Goal: Task Accomplishment & Management: Manage account settings

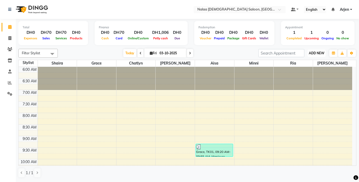
click at [316, 54] on span "ADD NEW" at bounding box center [315, 53] width 15 height 4
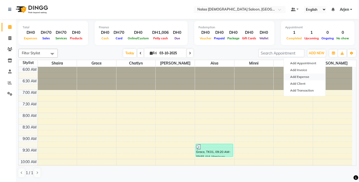
click at [291, 75] on link "Add Expense" at bounding box center [303, 76] width 41 height 7
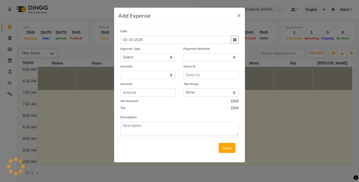
select select "1"
select select "6649"
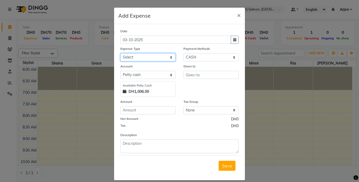
click at [135, 60] on select "Select Advance Salary Bank charges Carlift Car maintenance Cash transfer to ban…" at bounding box center [147, 57] width 55 height 8
select select "21932"
click at [120, 53] on select "Select Advance Salary Bank charges Carlift Car maintenance Cash transfer to ban…" at bounding box center [147, 57] width 55 height 8
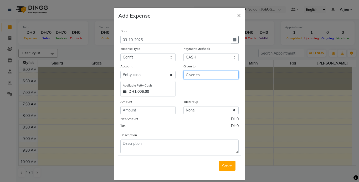
click at [193, 73] on input "text" at bounding box center [210, 75] width 55 height 8
click at [191, 87] on span "Ch" at bounding box center [193, 85] width 6 height 5
type input "Chatlyn"
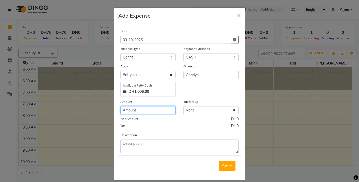
click at [125, 111] on input "number" at bounding box center [147, 110] width 55 height 8
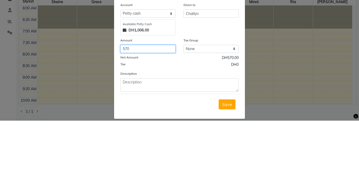
type input "570"
click at [166, 129] on div "Tax DH0" at bounding box center [179, 126] width 118 height 7
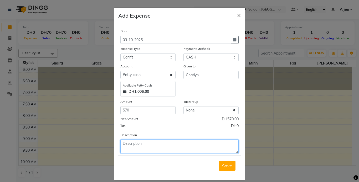
click at [127, 151] on textarea at bounding box center [179, 147] width 118 height 14
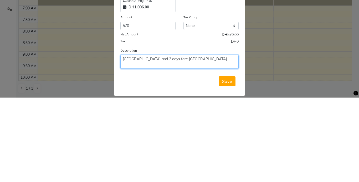
click at [120, 145] on textarea "Abu Dhabi and 2 days fare Dubai" at bounding box center [179, 147] width 118 height 14
click at [122, 142] on textarea "2 days Abu Dhabi and 2 days fare Dubai" at bounding box center [179, 147] width 118 height 14
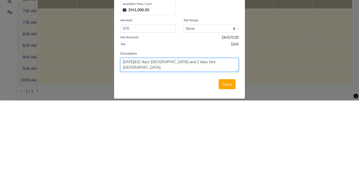
click at [133, 143] on textarea "Oct 2&32 days Abu Dhabi and 2 days fare Dubai" at bounding box center [179, 147] width 118 height 14
click at [138, 146] on textarea "Oct 2&3 2 days Abu Dhabi and 2 days fare Dubai" at bounding box center [179, 147] width 118 height 14
click at [127, 145] on textarea "Oct 2&3 2 days Abu Dhabi and 2 days fare Dubai" at bounding box center [179, 147] width 118 height 14
click at [141, 145] on textarea "October 2&3 2 days Abu Dhabi and 2 days fare Dubai" at bounding box center [179, 147] width 118 height 14
click at [123, 151] on textarea "October 2 2 days Abu Dhabi and 2 days fare Dubai" at bounding box center [179, 147] width 118 height 14
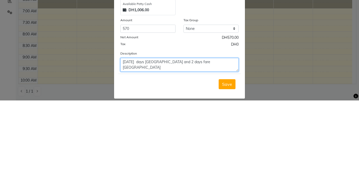
click at [140, 144] on textarea "October 2 days Abu Dhabi and 2 days fare Dubai" at bounding box center [179, 147] width 118 height 14
click at [154, 144] on textarea "October 2 & 3 days Abu Dhabi and 2 days fare Dubai" at bounding box center [179, 147] width 118 height 14
click at [173, 146] on textarea "October 2 & 3 Abu Dhabi and 2 days fare Dubai" at bounding box center [179, 147] width 118 height 14
click at [190, 145] on textarea "October 2 & 3 Abu Dhabi and 2 days fare Dubai" at bounding box center [179, 147] width 118 height 14
click at [182, 145] on textarea "October 2 & 3 Abu Dhabi and 2 days fare Dubai" at bounding box center [179, 147] width 118 height 14
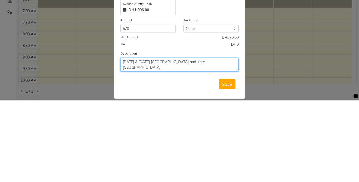
click at [181, 146] on textarea "October 2 & 3 Abu Dhabi and fare Dubai" at bounding box center [179, 147] width 118 height 14
click at [196, 146] on textarea "October 2 & 3 Abu Dhabi and Dubai" at bounding box center [179, 147] width 118 height 14
type textarea "October 2 & 3 Abu Dhabi and Dubai fare."
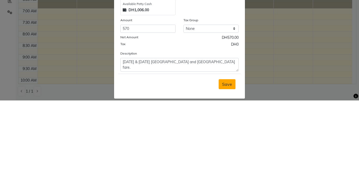
click at [223, 167] on span "Save" at bounding box center [227, 165] width 10 height 5
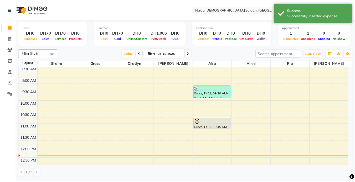
scroll to position [65, 0]
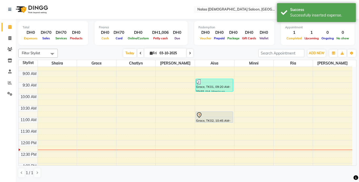
click at [204, 117] on div at bounding box center [214, 115] width 36 height 6
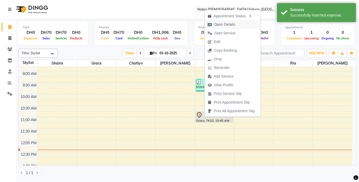
click at [210, 25] on icon "button" at bounding box center [209, 25] width 4 height 4
select select "7"
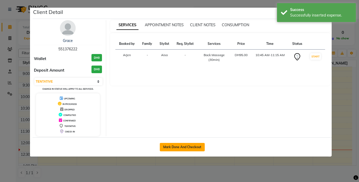
click at [174, 149] on button "Mark Done And Checkout" at bounding box center [182, 147] width 45 height 8
select select "service"
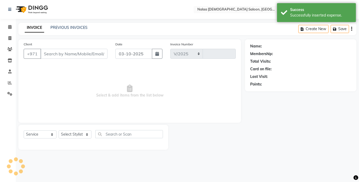
select select "7528"
type input "1508"
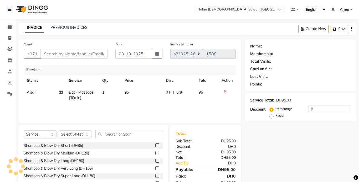
type input "551376222"
select select "91461"
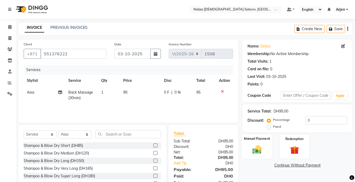
click at [252, 146] on img at bounding box center [256, 149] width 15 height 10
click at [319, 166] on span "CARD" at bounding box center [319, 166] width 11 height 6
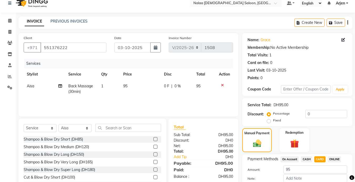
scroll to position [36, 0]
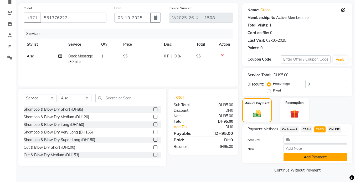
click at [327, 160] on button "Add Payment" at bounding box center [315, 157] width 64 height 8
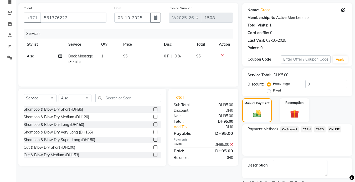
scroll to position [58, 0]
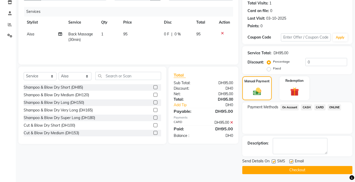
click at [323, 174] on button "Checkout" at bounding box center [297, 170] width 110 height 8
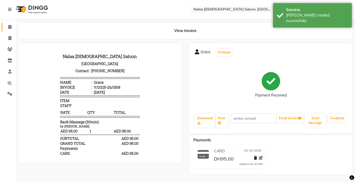
click at [10, 27] on icon at bounding box center [9, 27] width 3 height 4
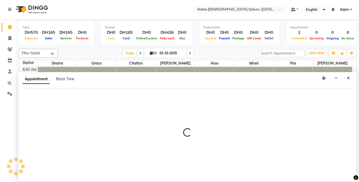
select select "90525"
select select "tentative"
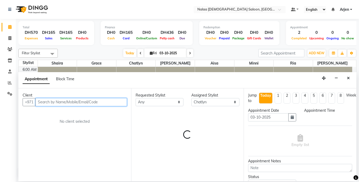
select select "450"
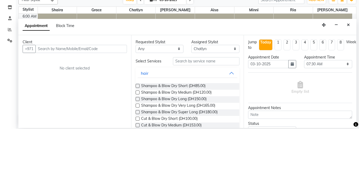
click at [28, 125] on div "Client +971 No client selected" at bounding box center [74, 134] width 113 height 93
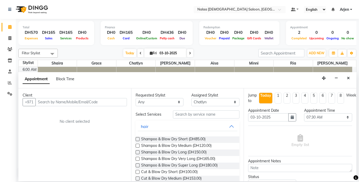
click at [33, 73] on div "Appointment Block Time" at bounding box center [187, 80] width 338 height 16
click at [10, 27] on icon at bounding box center [9, 27] width 3 height 4
click at [10, 38] on icon at bounding box center [9, 38] width 3 height 4
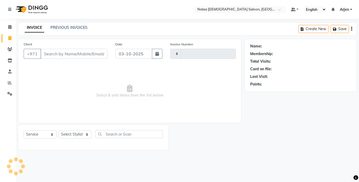
click at [4, 40] on link "Invoice" at bounding box center [8, 38] width 13 height 9
select select "service"
click at [11, 26] on icon at bounding box center [9, 27] width 3 height 4
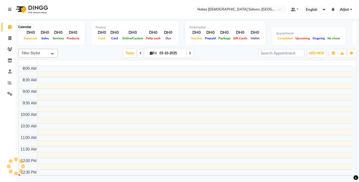
click at [9, 28] on icon at bounding box center [9, 27] width 3 height 4
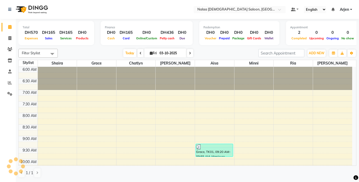
click at [207, 153] on div "Grace, TK01, 09:20 AM-09:55 AM, Manicure Classic" at bounding box center [214, 150] width 37 height 13
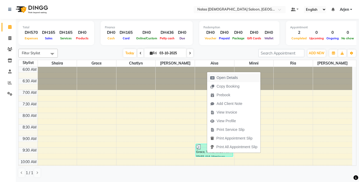
click at [220, 77] on span "Open Details" at bounding box center [226, 78] width 21 height 6
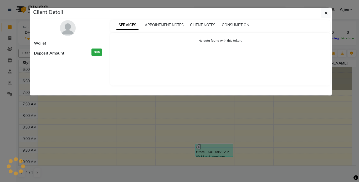
select select "3"
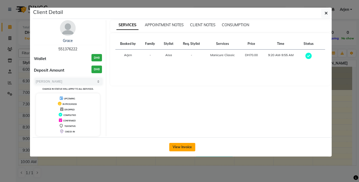
click at [176, 149] on button "View Invoice" at bounding box center [182, 147] width 26 height 8
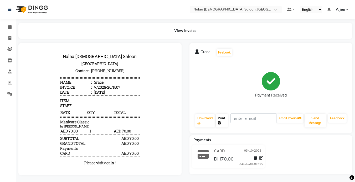
click at [223, 120] on link "Print" at bounding box center [221, 121] width 12 height 14
click at [224, 123] on link "Print" at bounding box center [221, 121] width 12 height 14
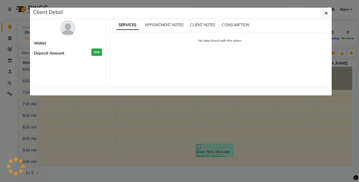
select select "3"
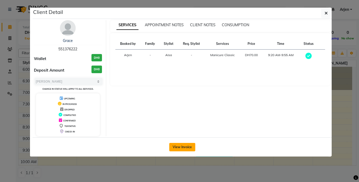
click at [187, 148] on button "View Invoice" at bounding box center [182, 147] width 26 height 8
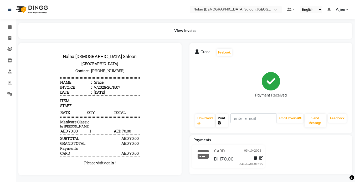
click at [223, 119] on link "Print" at bounding box center [221, 121] width 12 height 14
click at [10, 28] on icon at bounding box center [9, 27] width 3 height 4
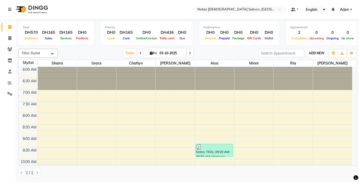
click at [313, 55] on button "ADD NEW Toggle Dropdown" at bounding box center [316, 53] width 18 height 7
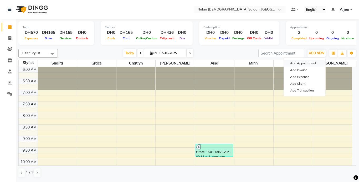
click at [295, 63] on button "Add Appointment" at bounding box center [303, 63] width 41 height 7
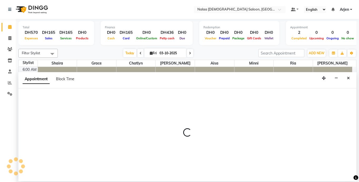
select select "tentative"
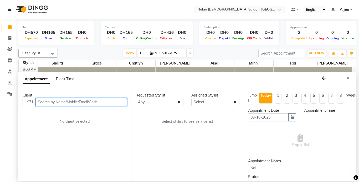
select select "420"
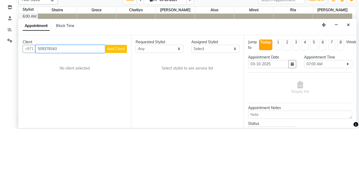
type input "509378343"
click at [117, 101] on span "Add Client" at bounding box center [116, 102] width 18 height 5
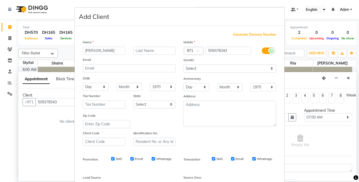
scroll to position [60, 0]
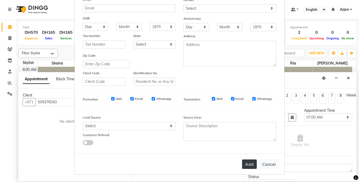
type input "[PERSON_NAME]"
click at [248, 164] on button "Add" at bounding box center [249, 164] width 15 height 9
select select
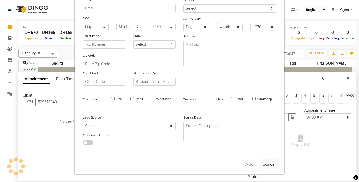
select select
checkbox input "false"
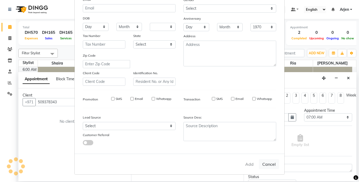
checkbox input "false"
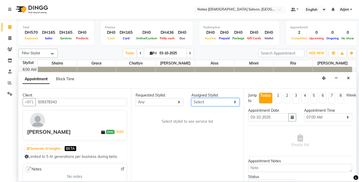
click at [199, 106] on select "Select [PERSON_NAME] [PERSON_NAME] ria [PERSON_NAME]" at bounding box center [215, 102] width 48 height 8
select select "93103"
click at [191, 98] on select "Select [PERSON_NAME] [PERSON_NAME] ria [PERSON_NAME]" at bounding box center [215, 102] width 48 height 8
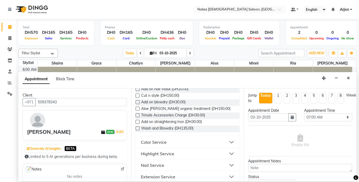
scroll to position [263, 0]
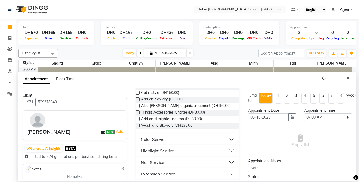
click at [137, 128] on label at bounding box center [137, 126] width 4 height 4
click at [137, 128] on input "checkbox" at bounding box center [136, 125] width 3 height 3
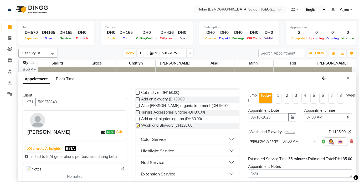
checkbox input "false"
click at [312, 120] on select "Select 07:00 AM 07:05 AM 07:10 AM 07:15 AM 07:20 AM 07:25 AM 07:30 AM 07:35 AM …" at bounding box center [328, 117] width 48 height 8
click at [304, 113] on select "Select 07:00 AM 07:05 AM 07:10 AM 07:15 AM 07:20 AM 07:25 AM 07:30 AM 07:35 AM …" at bounding box center [328, 117] width 48 height 8
click at [310, 119] on select "Select 07:00 AM 07:05 AM 07:10 AM 07:15 AM 07:20 AM 07:25 AM 07:30 AM 07:35 AM …" at bounding box center [328, 117] width 48 height 8
select select "770"
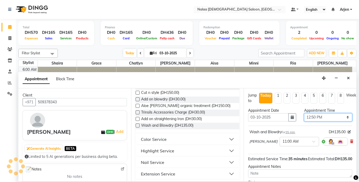
click at [304, 113] on select "Select 07:00 AM 07:05 AM 07:10 AM 07:15 AM 07:20 AM 07:25 AM 07:30 AM 07:35 AM …" at bounding box center [328, 117] width 48 height 8
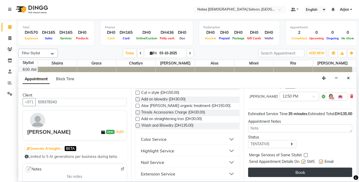
click at [263, 172] on button "Book" at bounding box center [300, 172] width 104 height 9
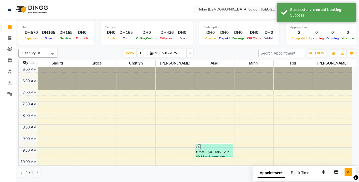
click at [348, 172] on icon "Close" at bounding box center [347, 172] width 3 height 4
click at [357, 140] on div "Total DH570 Expenses DH165 Sales DH165 Services DH0 Products Finance DH0 Cash D…" at bounding box center [187, 100] width 343 height 162
click at [357, 137] on div "Total DH570 Expenses DH165 Sales DH165 Services DH0 Products Finance DH0 Cash D…" at bounding box center [187, 100] width 343 height 162
click at [356, 138] on div "Total DH570 Expenses DH165 Sales DH165 Services DH0 Products Finance DH0 Cash D…" at bounding box center [187, 100] width 343 height 162
click at [351, 164] on td at bounding box center [195, 162] width 314 height 6
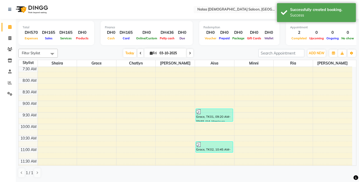
click at [351, 164] on td at bounding box center [195, 167] width 314 height 6
click at [350, 164] on td at bounding box center [195, 167] width 314 height 6
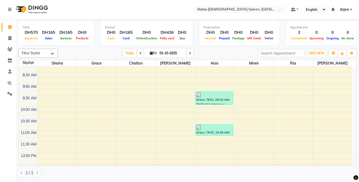
scroll to position [63, 0]
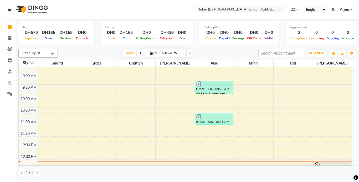
click at [357, 159] on div "Total DH570 Expenses DH165 Sales DH165 Services DH0 Products Finance DH0 Cash D…" at bounding box center [187, 100] width 343 height 162
click at [356, 161] on div "Total DH570 Expenses DH165 Sales DH165 Services DH0 Products Finance DH0 Cash D…" at bounding box center [187, 100] width 343 height 162
click at [351, 161] on td at bounding box center [195, 163] width 314 height 6
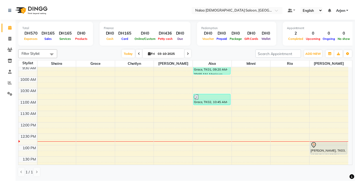
scroll to position [84, 0]
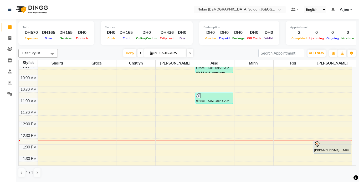
click at [329, 151] on div "[PERSON_NAME], TK03, 12:50 PM-01:25 PM, Wash and Blowdry" at bounding box center [331, 147] width 37 height 13
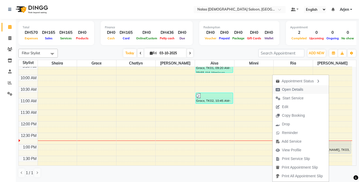
click at [282, 91] on span "Open Details" at bounding box center [292, 90] width 21 height 6
select select "7"
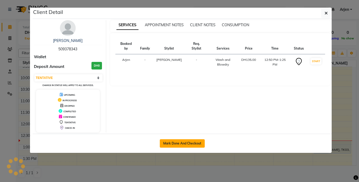
click at [169, 143] on button "Mark Done And Checkout" at bounding box center [182, 143] width 45 height 8
select select "service"
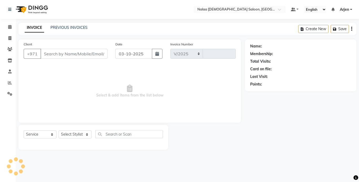
select select "7528"
type input "1509"
type input "509378343"
select select "93103"
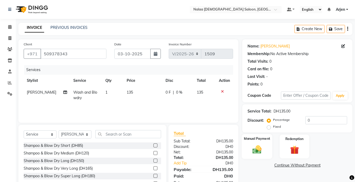
click at [258, 148] on img at bounding box center [256, 149] width 15 height 10
click at [319, 167] on span "CARD" at bounding box center [319, 166] width 11 height 6
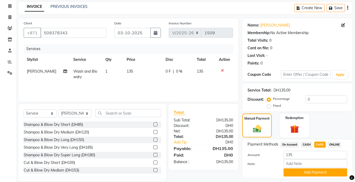
scroll to position [36, 0]
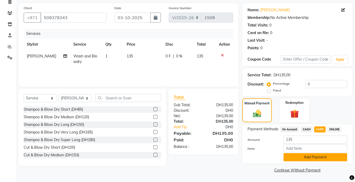
click at [290, 160] on button "Add Payment" at bounding box center [315, 157] width 64 height 8
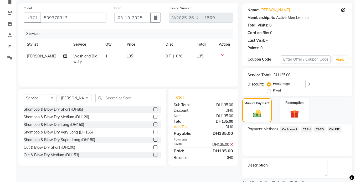
scroll to position [58, 0]
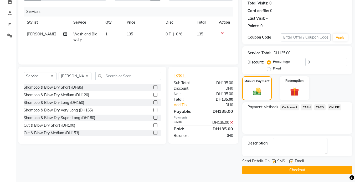
click at [257, 172] on button "Checkout" at bounding box center [297, 170] width 110 height 8
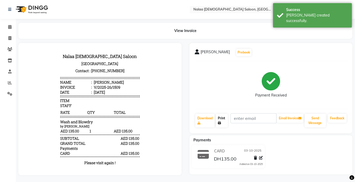
click at [219, 123] on icon at bounding box center [219, 123] width 3 height 3
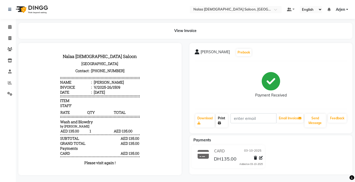
click at [222, 121] on link "Print" at bounding box center [221, 121] width 12 height 14
click at [12, 11] on link at bounding box center [10, 9] width 5 height 15
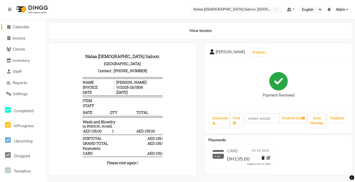
click at [18, 28] on span "Calendar" at bounding box center [21, 26] width 17 height 5
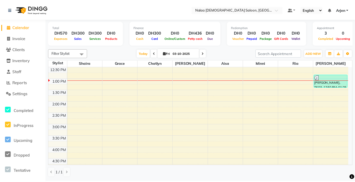
scroll to position [155, 0]
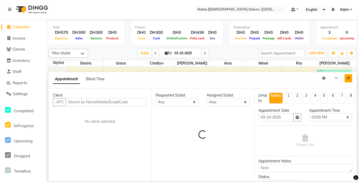
click at [349, 78] on icon "Close" at bounding box center [347, 78] width 3 height 4
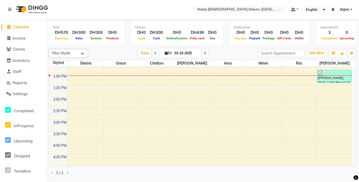
click at [325, 81] on div "[PERSON_NAME], TK03, 12:50 PM-01:25 PM, Wash and Blowdry" at bounding box center [333, 76] width 33 height 13
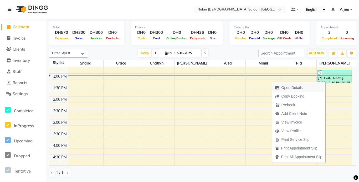
click at [280, 89] on span "Open Details" at bounding box center [289, 87] width 34 height 9
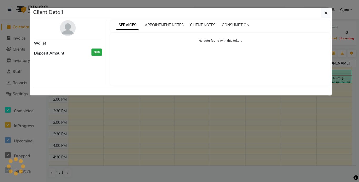
select select "3"
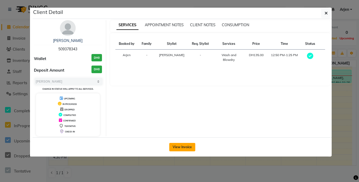
click at [180, 148] on button "View Invoice" at bounding box center [182, 147] width 26 height 8
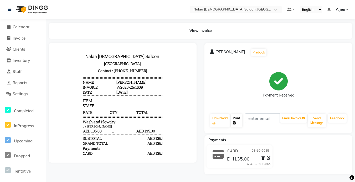
click at [234, 123] on icon at bounding box center [234, 123] width 3 height 3
click at [22, 16] on img at bounding box center [31, 9] width 36 height 15
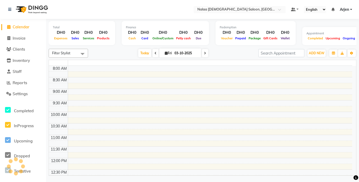
click at [21, 27] on span "Calendar" at bounding box center [21, 26] width 17 height 5
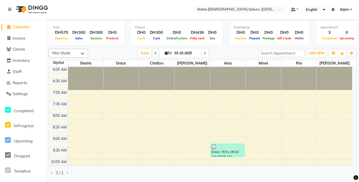
click at [222, 153] on div "Grace, TK01, 09:20 AM-09:55 AM, Manicure Classic" at bounding box center [227, 150] width 33 height 13
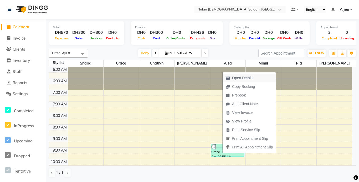
click at [232, 80] on span "Open Details" at bounding box center [242, 78] width 21 height 6
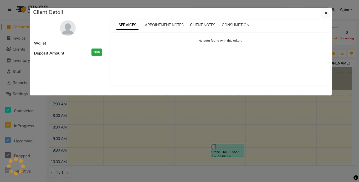
select select "3"
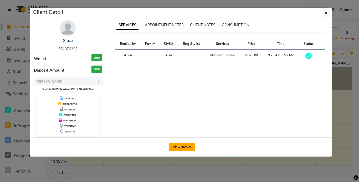
click at [177, 149] on button "View Invoice" at bounding box center [182, 147] width 26 height 8
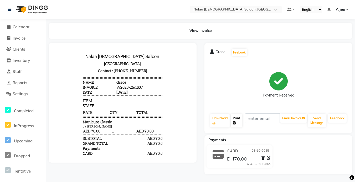
click at [234, 123] on icon at bounding box center [234, 123] width 3 height 3
click at [239, 119] on link "Print" at bounding box center [236, 121] width 12 height 14
click at [234, 124] on icon at bounding box center [234, 123] width 3 height 3
click at [238, 119] on link "Print" at bounding box center [236, 121] width 12 height 14
click at [240, 120] on link "Print" at bounding box center [236, 121] width 12 height 14
